Goal: Task Accomplishment & Management: Manage account settings

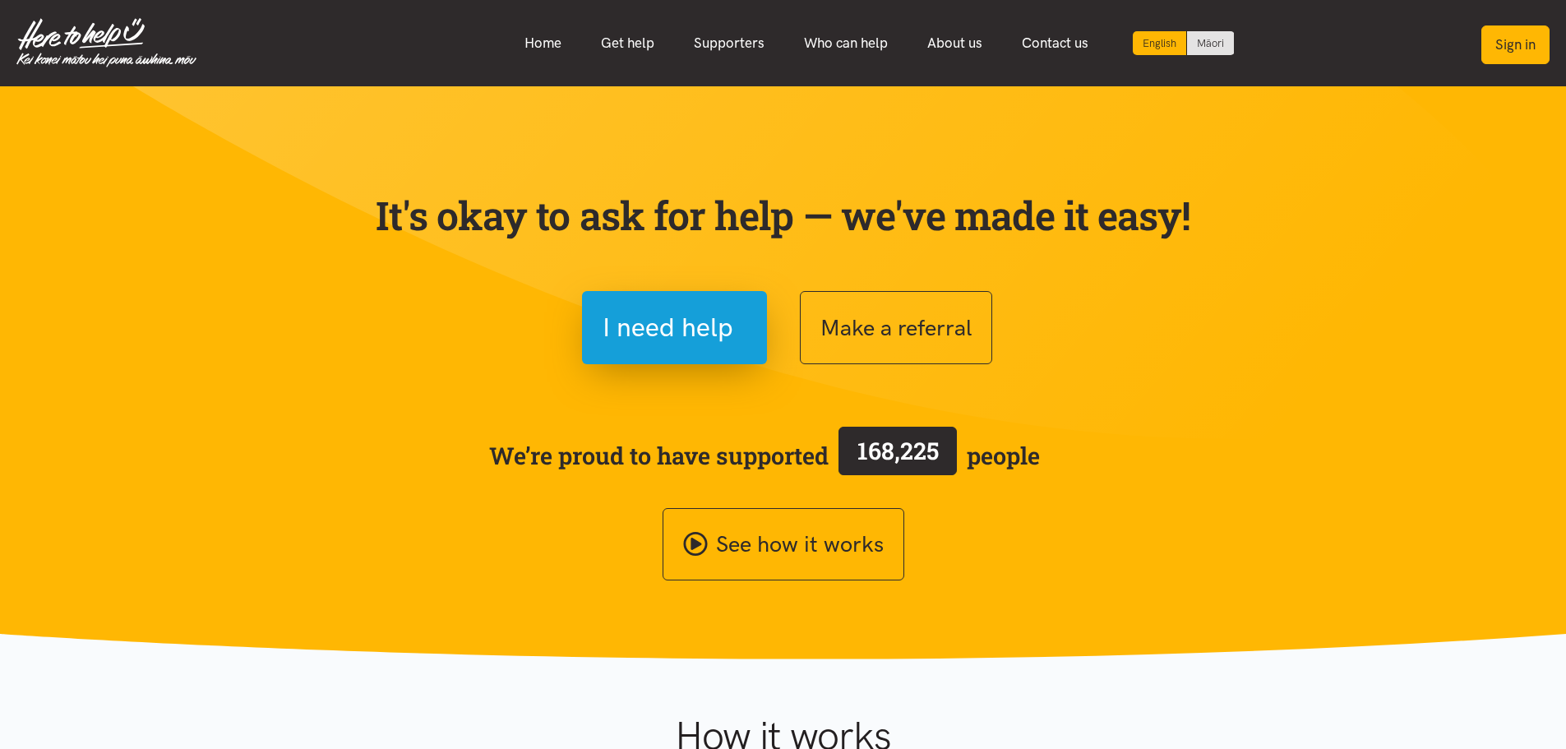
click at [1513, 44] on button "Sign in" at bounding box center [1515, 44] width 68 height 39
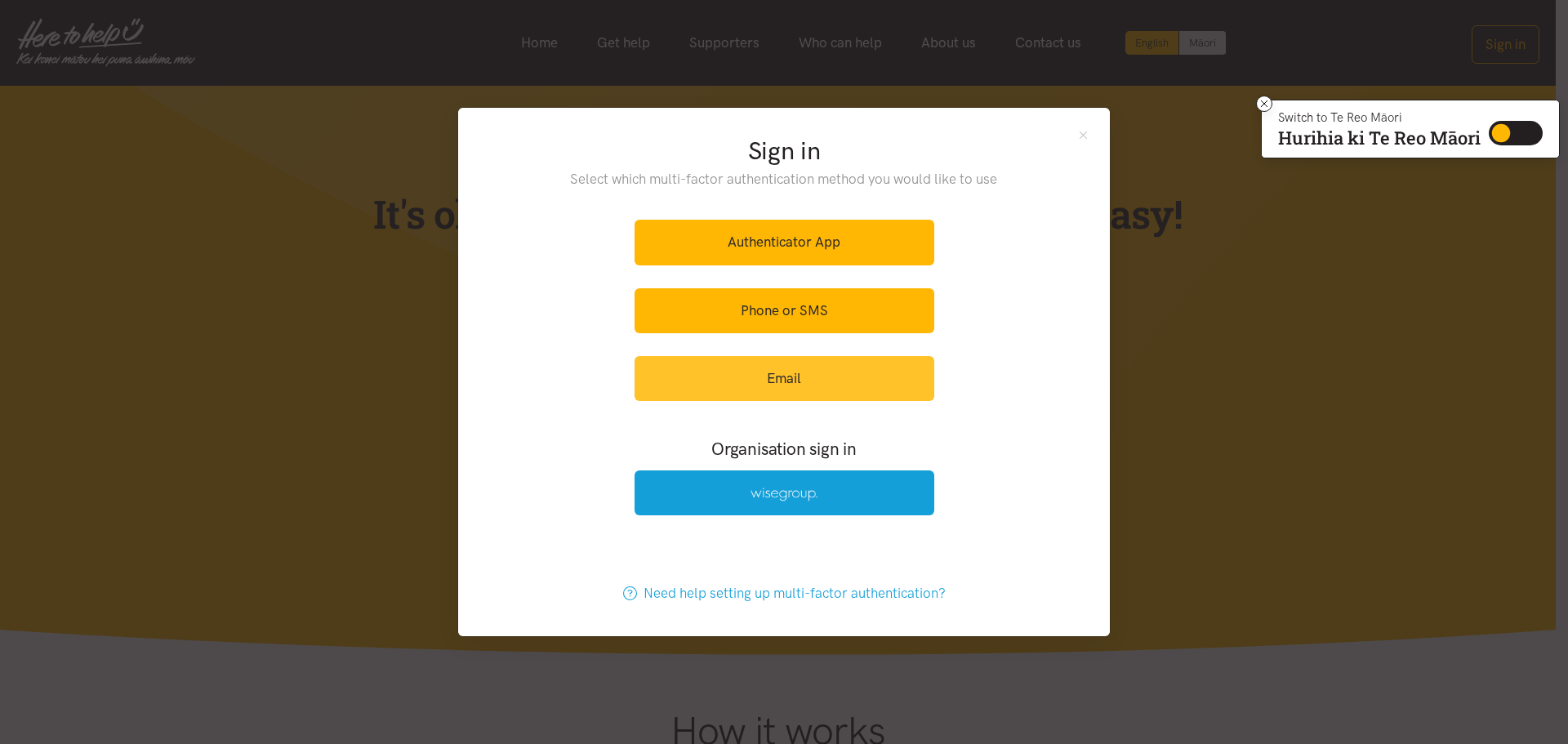
click at [749, 379] on link "Email" at bounding box center [785, 377] width 300 height 45
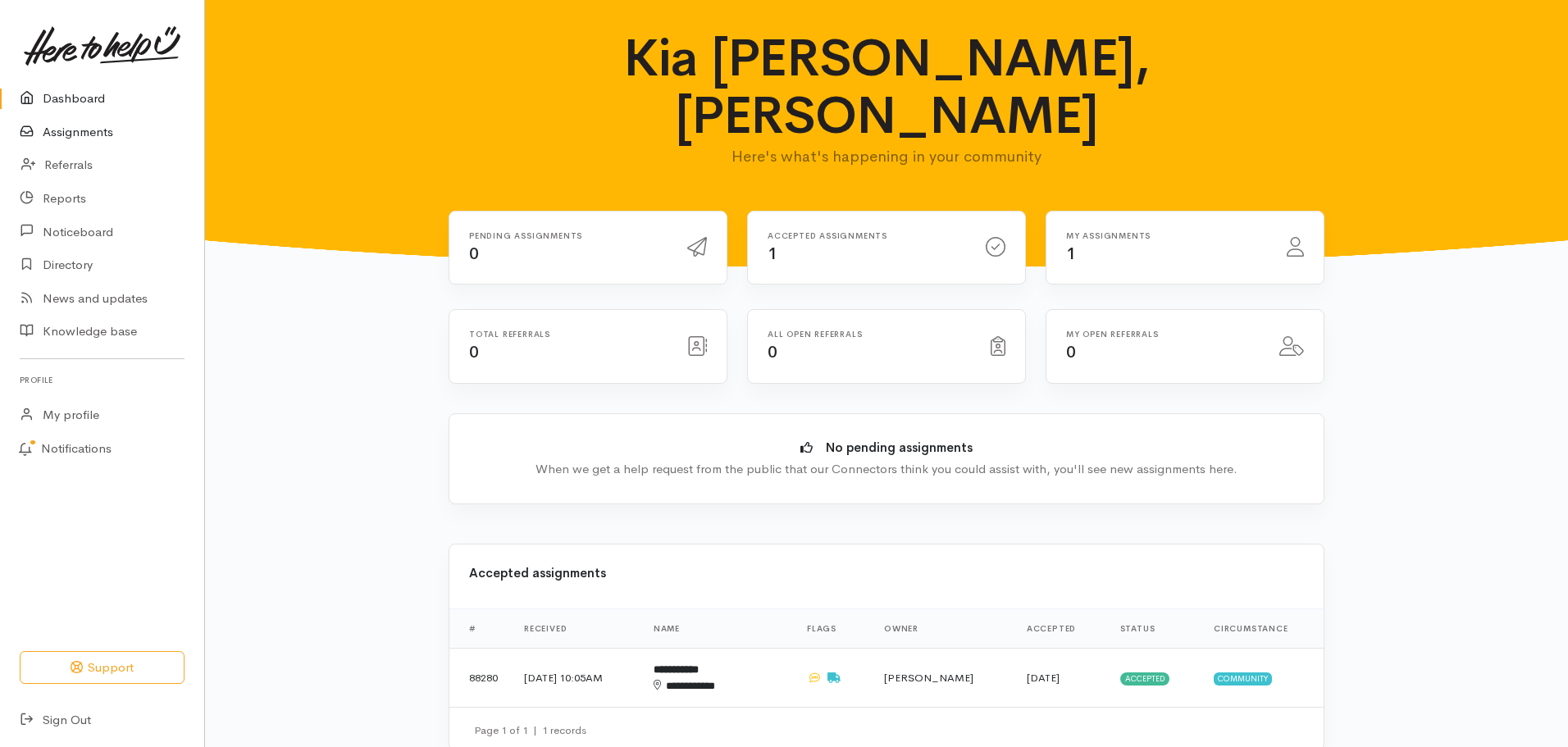
click at [97, 124] on link "Assignments" at bounding box center [102, 133] width 204 height 34
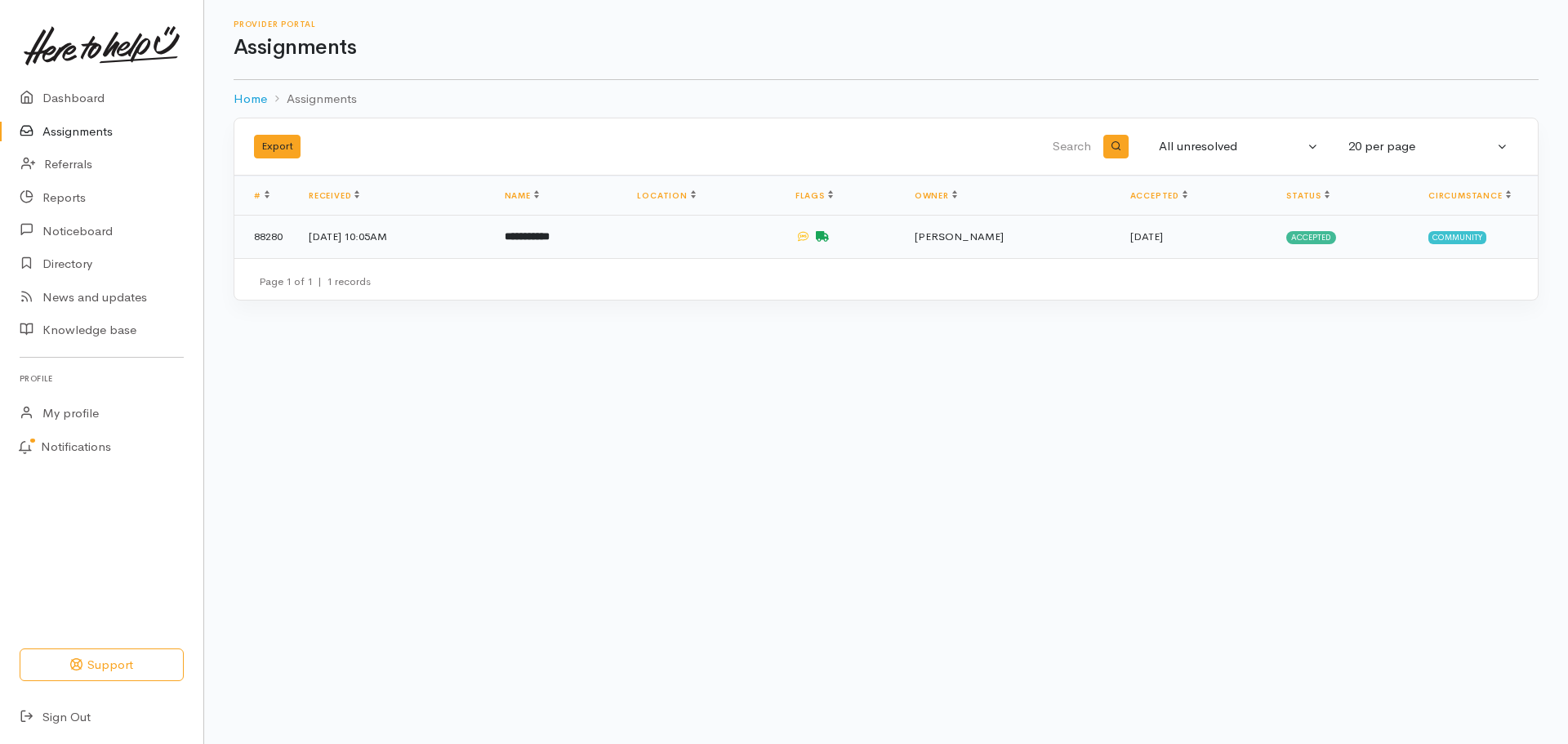
click at [549, 241] on b "**********" at bounding box center [527, 236] width 45 height 11
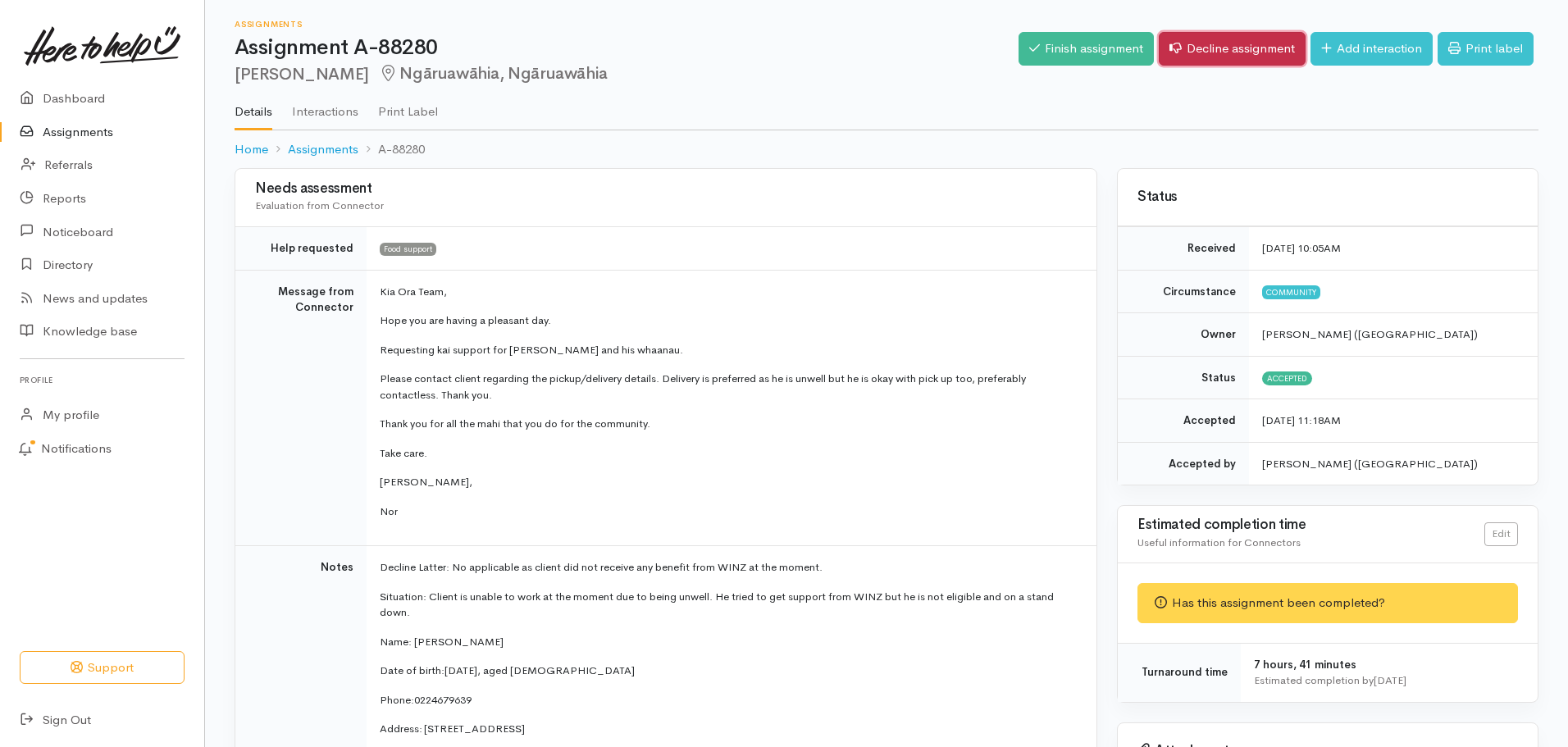
click at [1272, 51] on link "Decline assignment" at bounding box center [1232, 49] width 147 height 34
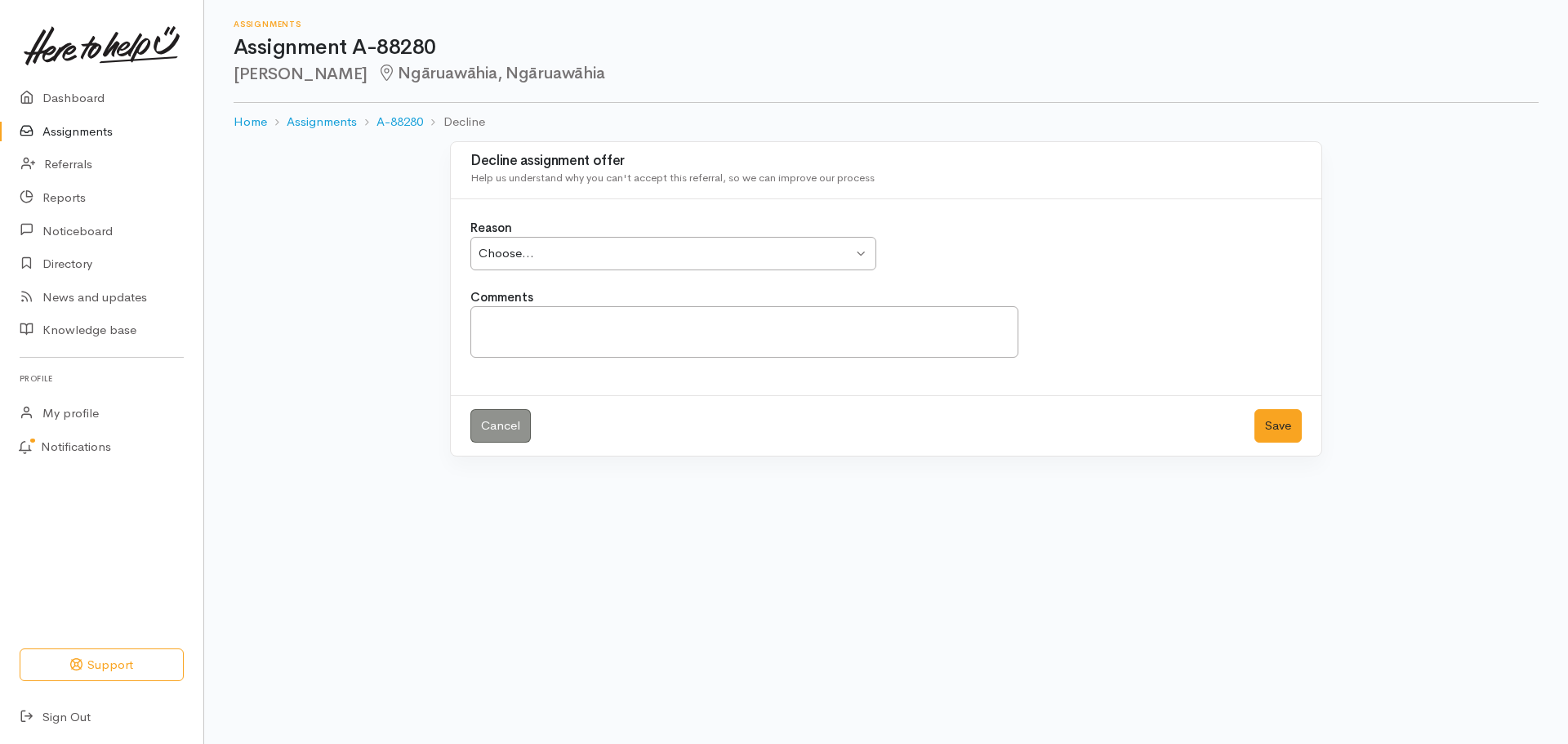
click at [863, 248] on div "Choose... Choose..." at bounding box center [674, 253] width 406 height 34
click at [587, 332] on textarea "Comments" at bounding box center [745, 332] width 549 height 52
type textarea "Client has not made contact."
click at [1267, 419] on button "Save" at bounding box center [1279, 426] width 48 height 34
